Goal: Navigation & Orientation: Go to known website

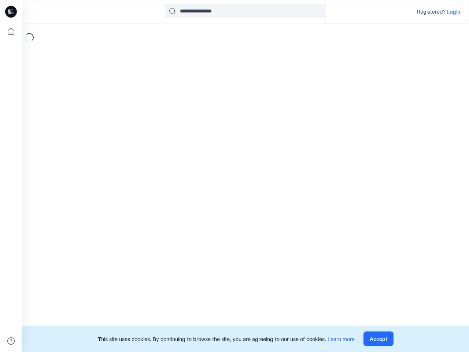
click at [234, 176] on div "Loading..." at bounding box center [245, 187] width 447 height 328
click at [11, 12] on icon at bounding box center [12, 12] width 3 height 0
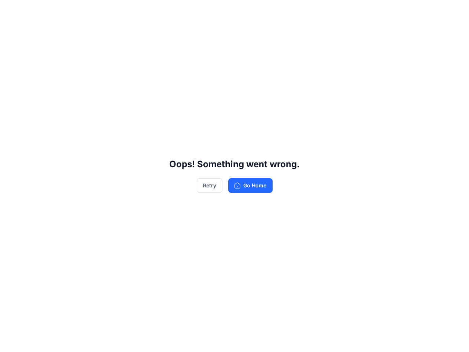
click at [11, 32] on div "Oops! Something went wrong. Retry Go Home" at bounding box center [234, 176] width 469 height 352
click at [11, 341] on div "Oops! Something went wrong. Retry Go Home" at bounding box center [234, 176] width 469 height 352
click at [245, 11] on div "Oops! Something went wrong. Retry Go Home" at bounding box center [234, 176] width 469 height 352
click at [454, 12] on div "Oops! Something went wrong. Retry Go Home" at bounding box center [234, 176] width 469 height 352
click at [380, 339] on div "Oops! Something went wrong. Retry Go Home" at bounding box center [234, 176] width 469 height 352
